Goal: Information Seeking & Learning: Learn about a topic

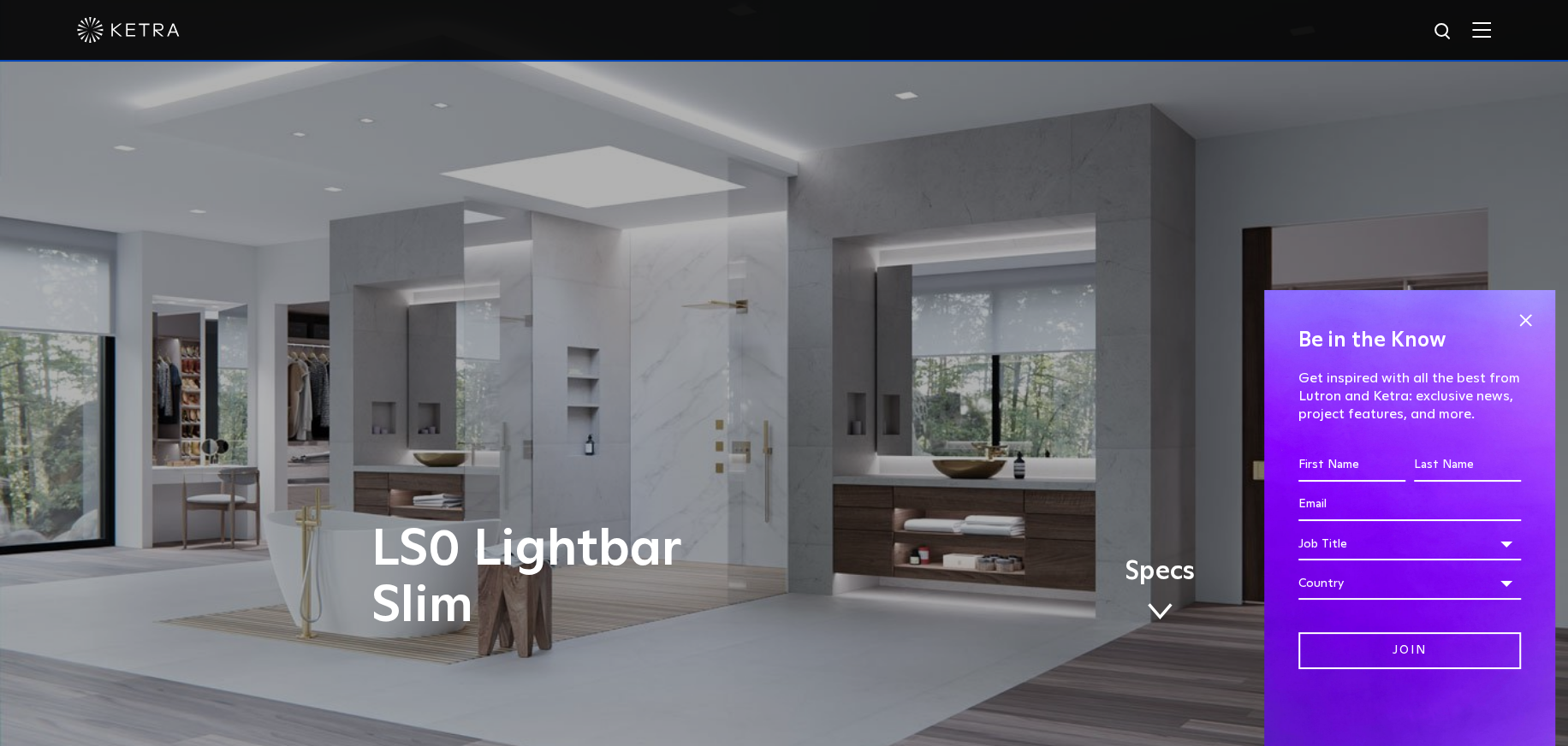
click at [1503, 28] on div at bounding box center [784, 30] width 1568 height 62
click at [1491, 29] on img at bounding box center [1481, 30] width 19 height 16
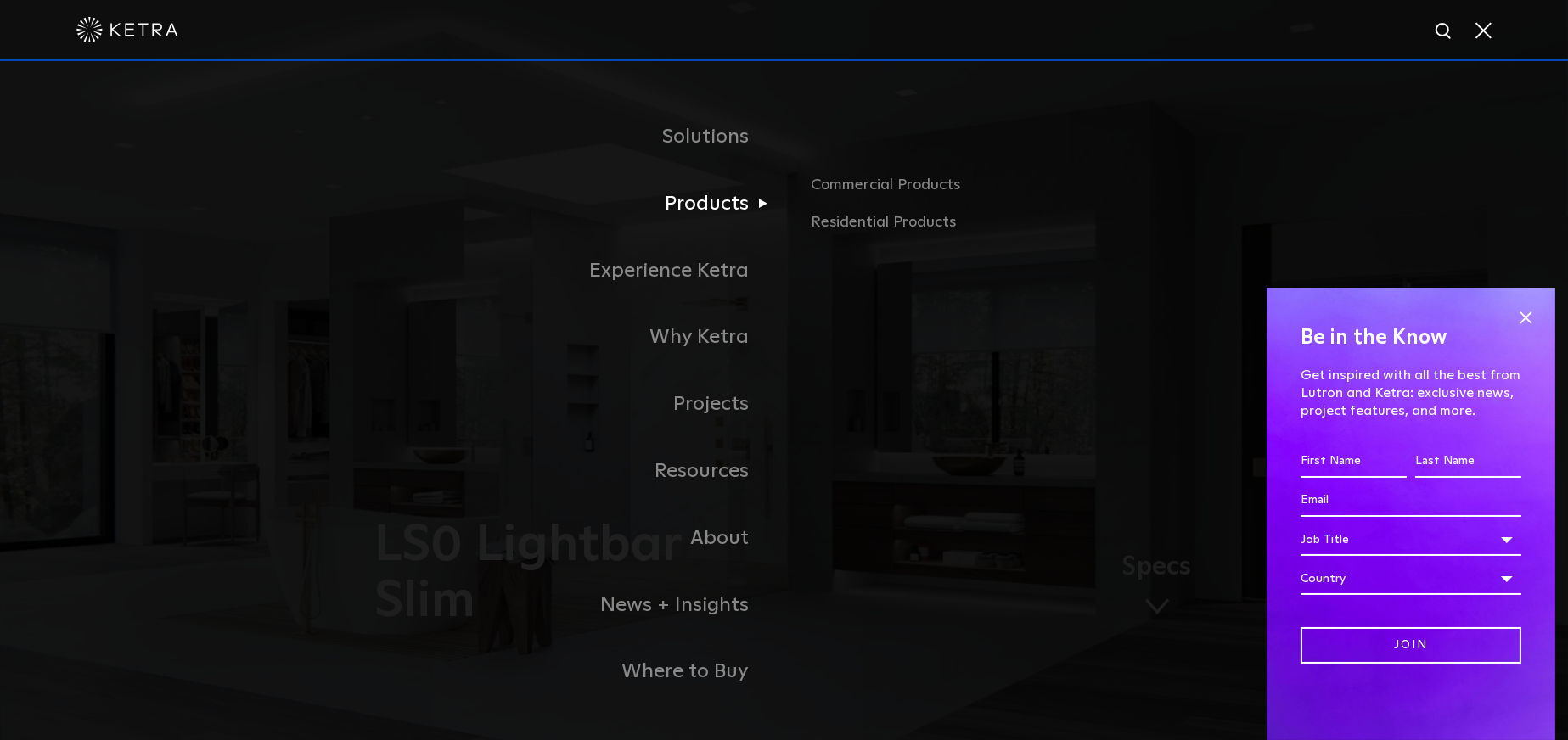
click at [733, 216] on link "Products" at bounding box center [572, 203] width 425 height 67
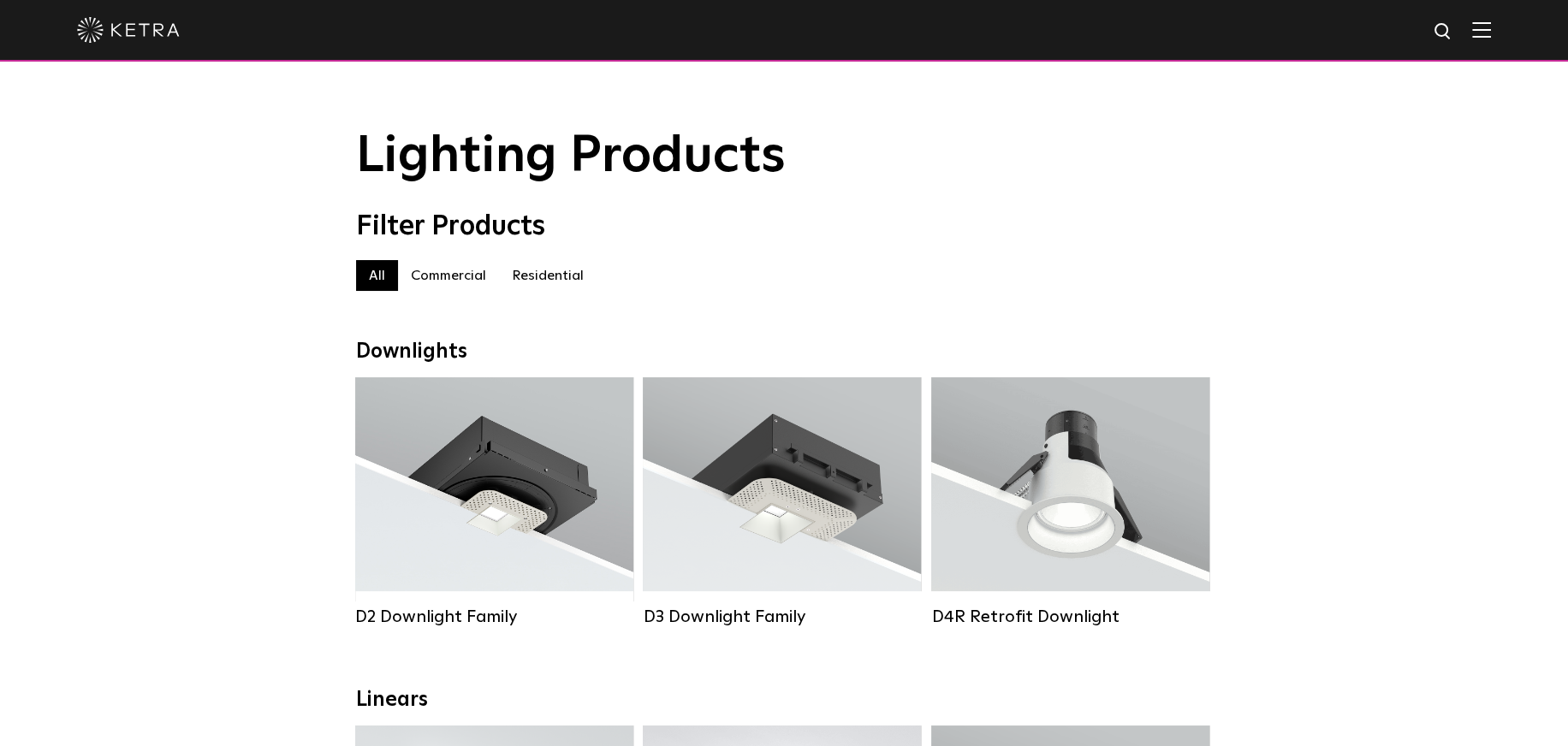
click at [539, 281] on label "Residential" at bounding box center [547, 275] width 98 height 30
